Goal: Information Seeking & Learning: Learn about a topic

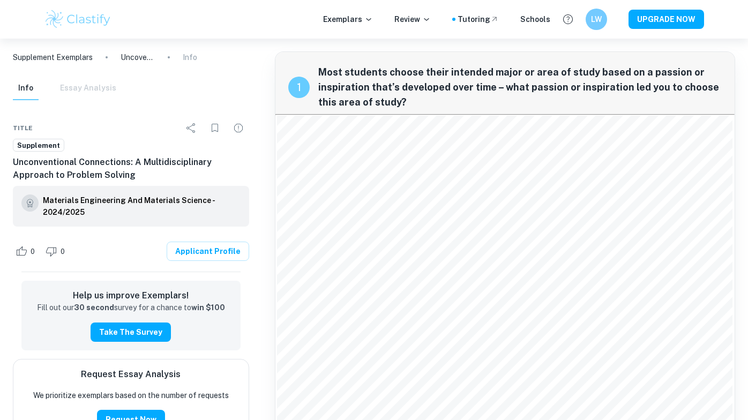
click at [78, 91] on div "Info Essay Analysis" at bounding box center [64, 89] width 103 height 24
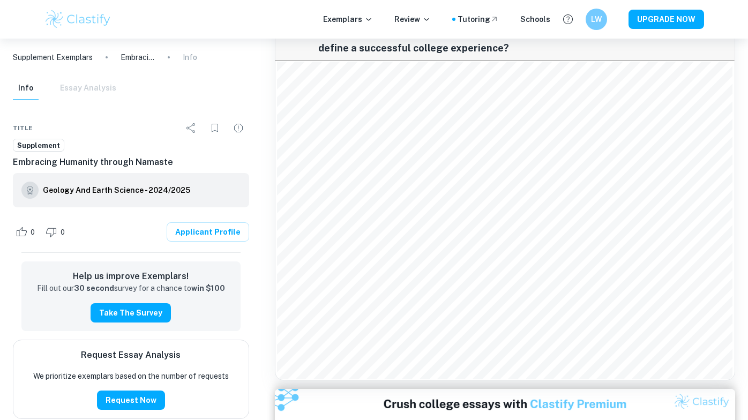
scroll to position [479, 0]
